Goal: Check status

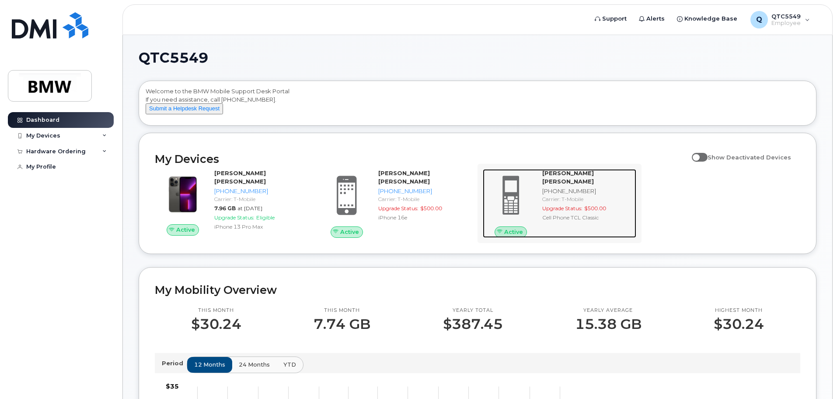
click at [588, 180] on strong "[PERSON_NAME] [PERSON_NAME]" at bounding box center [568, 176] width 52 height 15
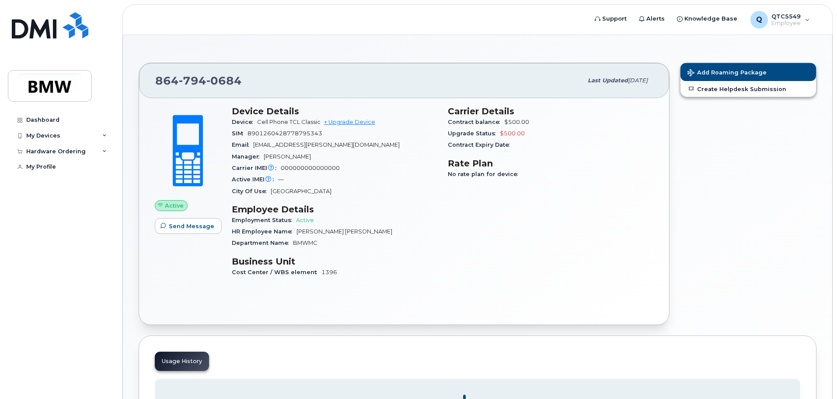
scroll to position [44, 0]
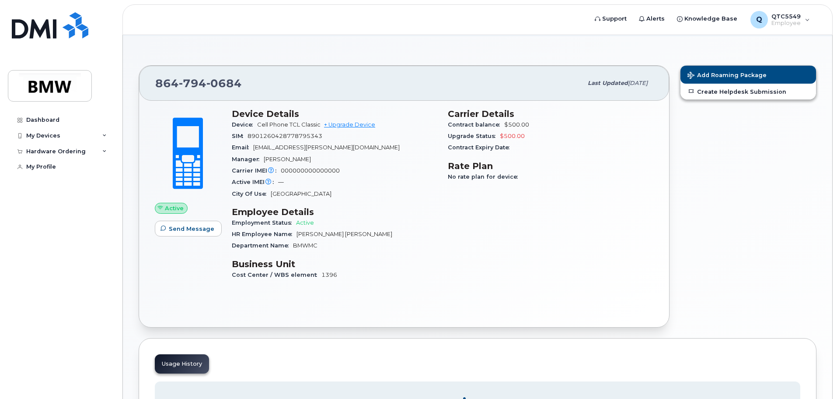
click at [487, 184] on div "Carrier Details Contract balance $500.00 Upgrade Status $500.00 Contract Expiry…" at bounding box center [551, 197] width 216 height 189
click at [459, 200] on div "Carrier Details Contract balance $500.00 Upgrade Status $500.00 Contract Expiry…" at bounding box center [551, 197] width 216 height 189
click at [410, 229] on div "HR Employee Name [PERSON_NAME] [PERSON_NAME]" at bounding box center [335, 233] width 206 height 11
click at [324, 285] on div "Device Details Device Cell Phone TCL Classic + Upgrade Device SIM [TECHNICAL_ID…" at bounding box center [335, 197] width 216 height 189
click at [628, 84] on span "[DATE]" at bounding box center [638, 83] width 20 height 7
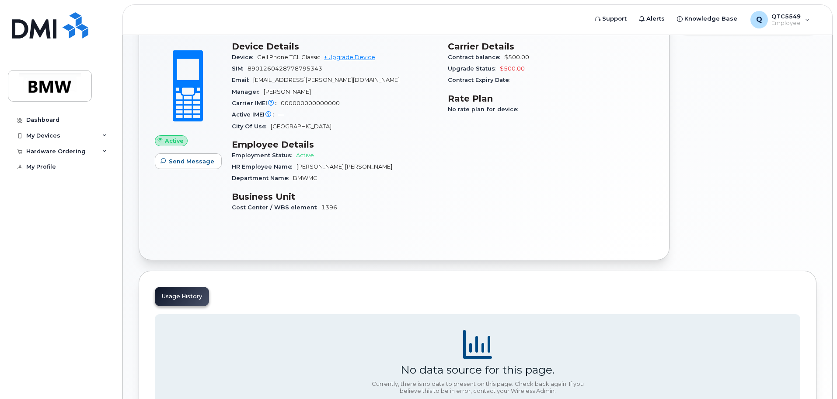
scroll to position [0, 0]
